Goal: Information Seeking & Learning: Find specific fact

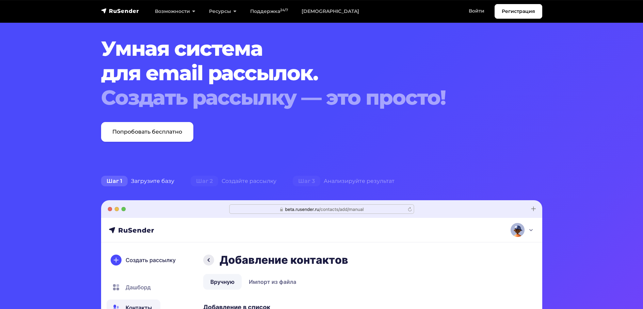
scroll to position [34, 0]
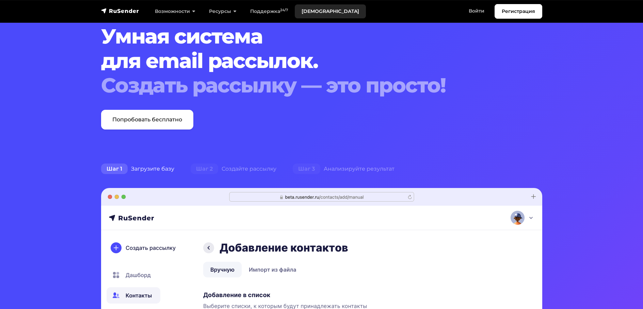
click at [312, 13] on link "[DEMOGRAPHIC_DATA]" at bounding box center [330, 11] width 71 height 14
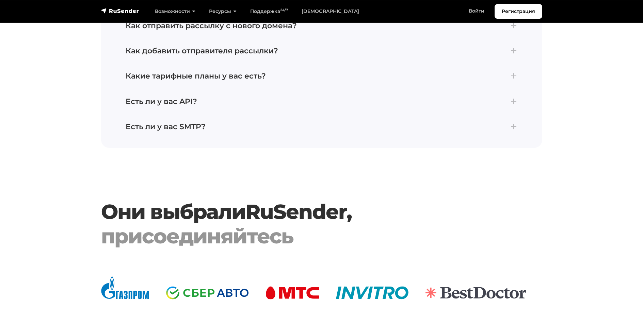
scroll to position [1770, 0]
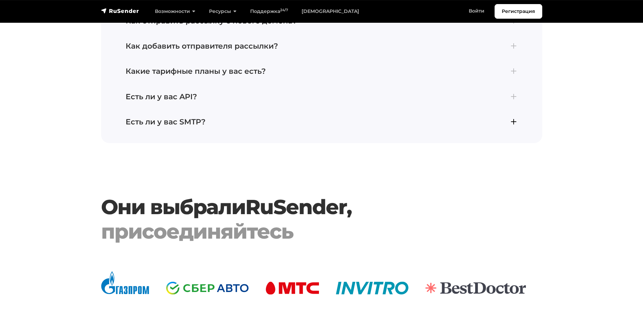
click at [512, 118] on h4 "Есть ли у вас SMTP?" at bounding box center [322, 122] width 392 height 9
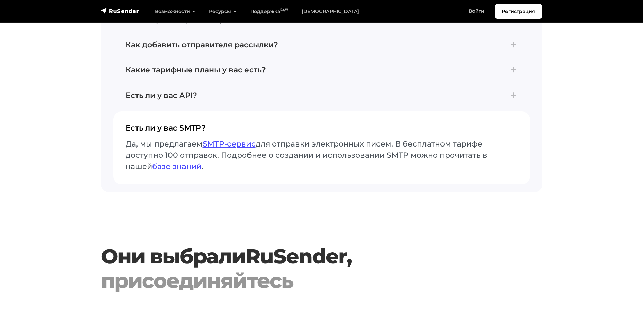
scroll to position [1719, 0]
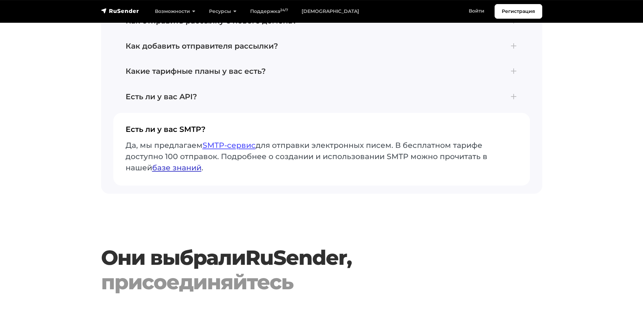
click at [184, 163] on link "базе знаний" at bounding box center [176, 167] width 49 height 9
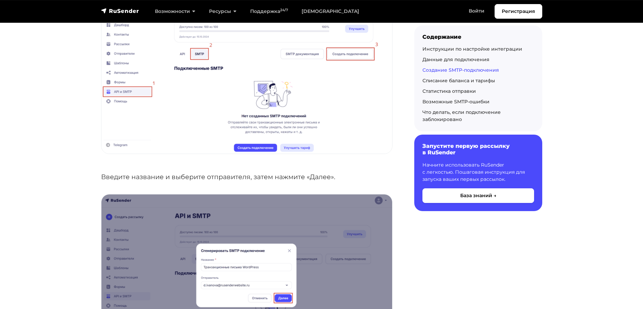
scroll to position [647, 0]
